Goal: Task Accomplishment & Management: Use online tool/utility

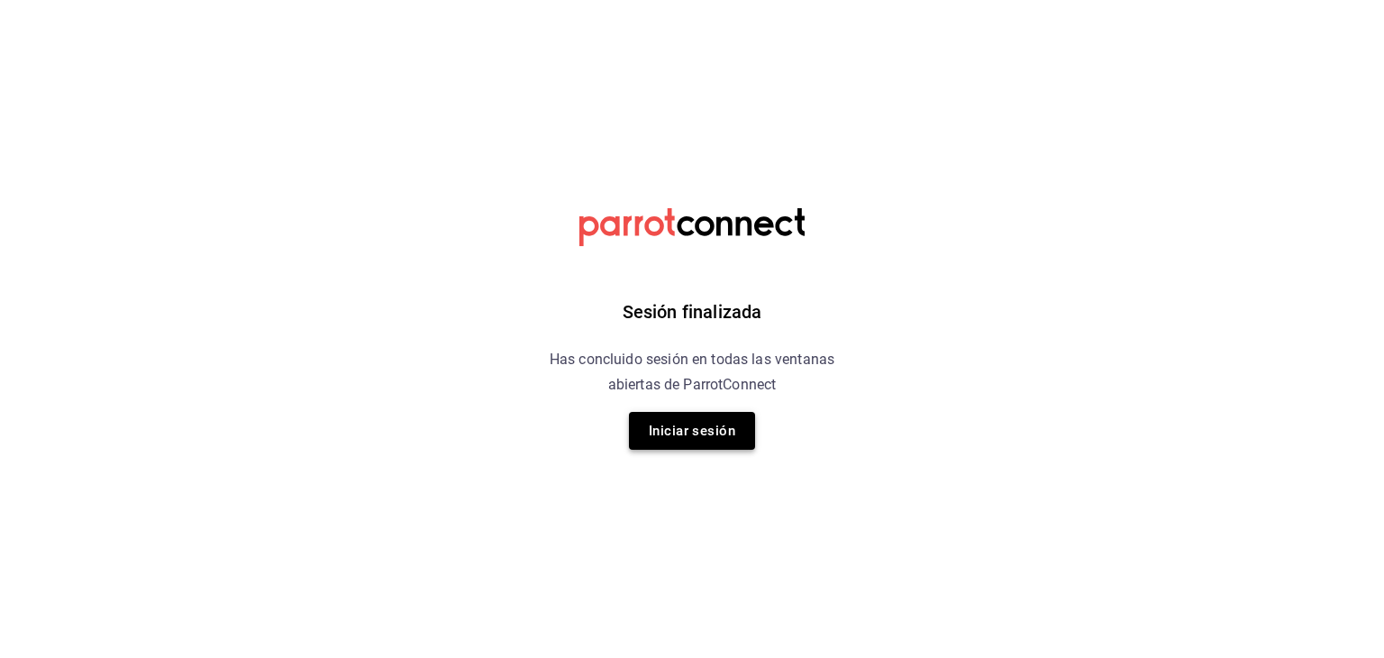
click at [701, 441] on button "Iniciar sesión" at bounding box center [692, 431] width 126 height 38
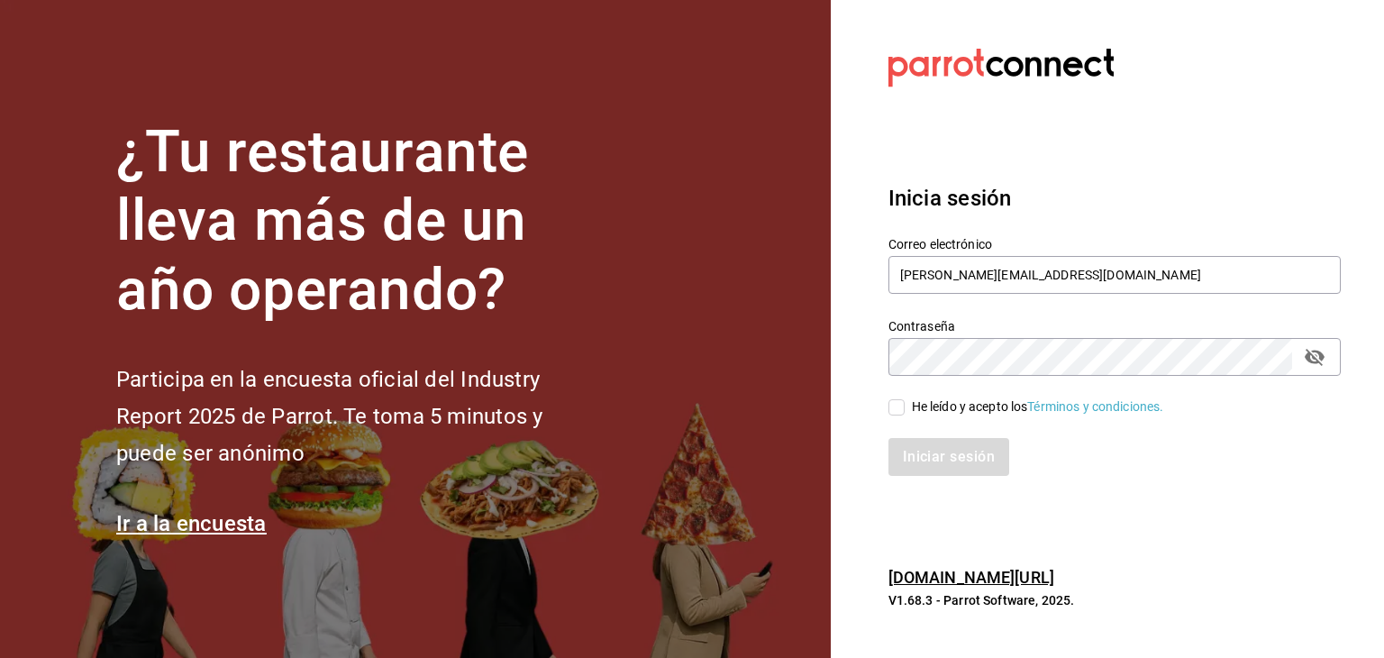
click at [904, 406] on input "He leído y acepto los Términos y condiciones." at bounding box center [897, 407] width 16 height 16
checkbox input "true"
click at [923, 461] on button "Iniciar sesión" at bounding box center [950, 457] width 123 height 38
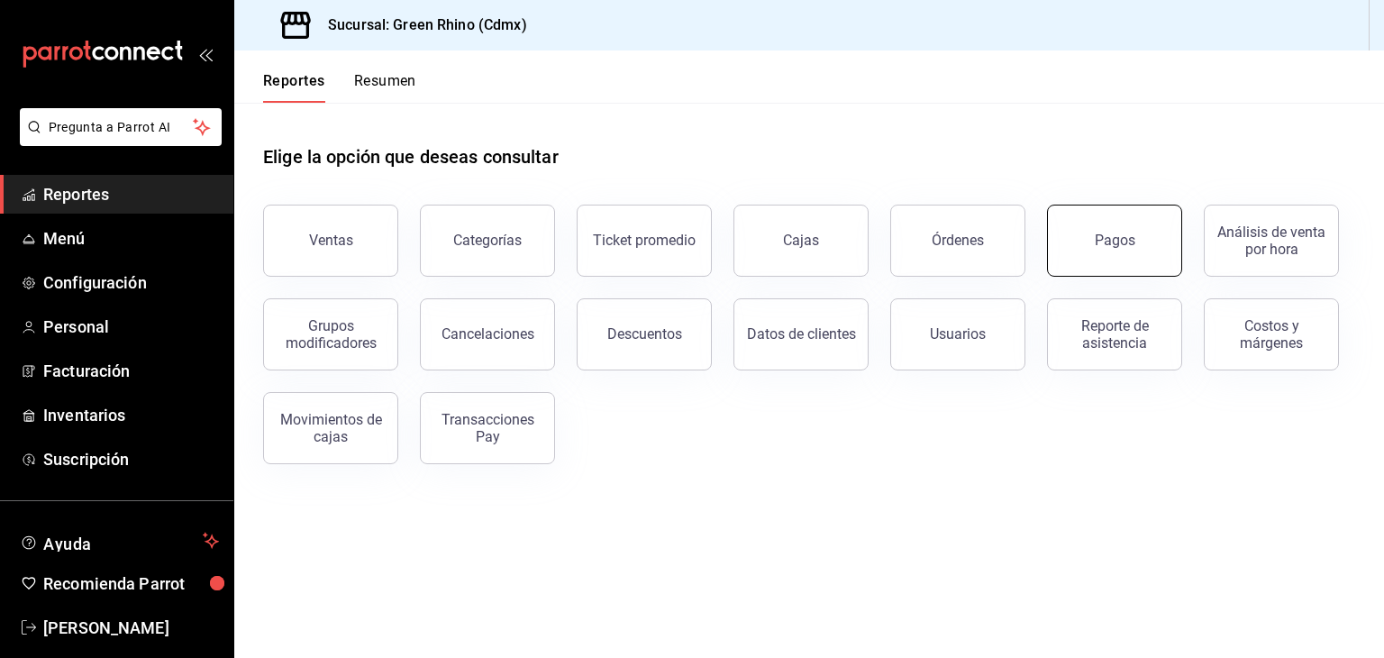
click at [1076, 232] on button "Pagos" at bounding box center [1114, 241] width 135 height 72
